Goal: Find specific page/section: Find specific page/section

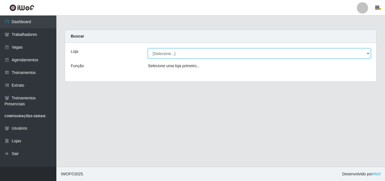
click at [367, 52] on select "[Selecione...] Castelinho Supermercado" at bounding box center [259, 53] width 223 height 10
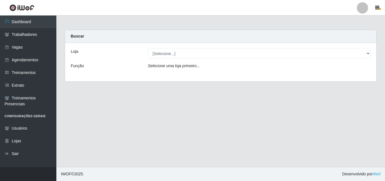
click at [278, 74] on div "Loja [Selecione...] Castelinho Supermercado Função Selecione uma loja primeiro.…" at bounding box center [220, 62] width 311 height 38
click at [190, 67] on icon "Selecione uma loja primeiro..." at bounding box center [174, 65] width 52 height 5
click at [131, 63] on div "Função" at bounding box center [104, 67] width 77 height 8
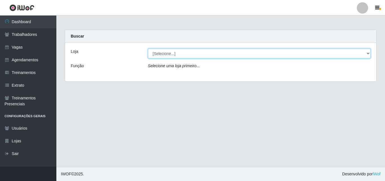
click at [367, 54] on select "[Selecione...] Castelinho Supermercado" at bounding box center [259, 53] width 223 height 10
select select "377"
click at [148, 48] on select "[Selecione...] Castelinho Supermercado" at bounding box center [259, 53] width 223 height 10
